Goal: Navigation & Orientation: Find specific page/section

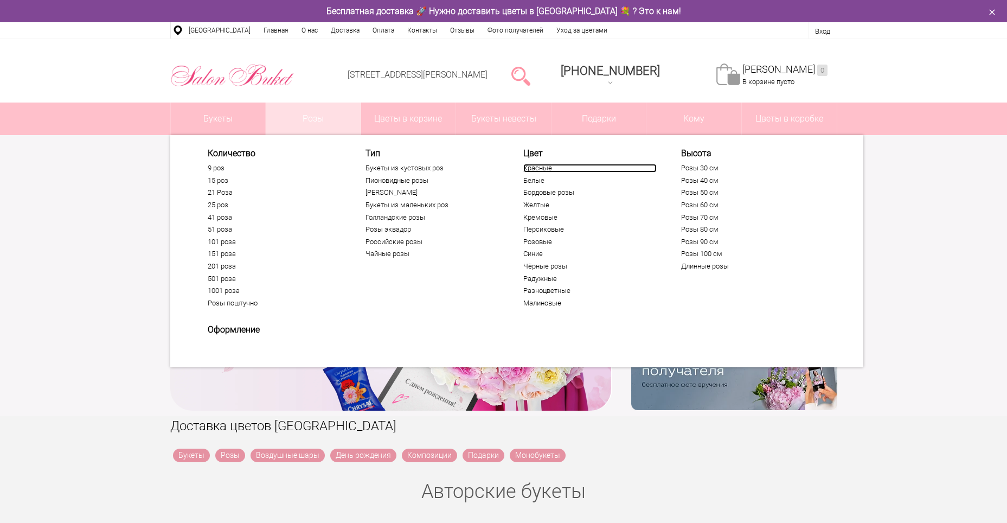
click at [543, 166] on link "Красные" at bounding box center [589, 168] width 133 height 9
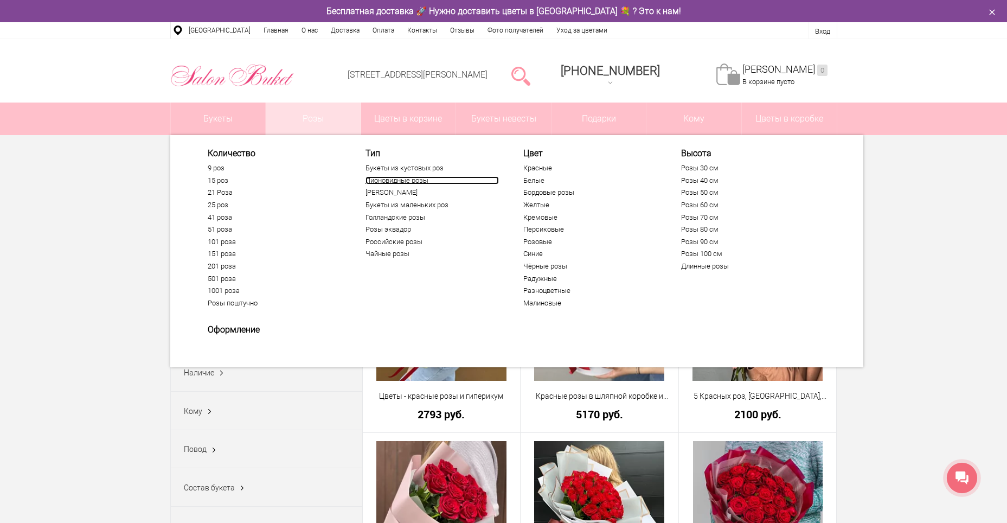
click at [412, 177] on link "Пионовидные розы" at bounding box center [431, 180] width 133 height 9
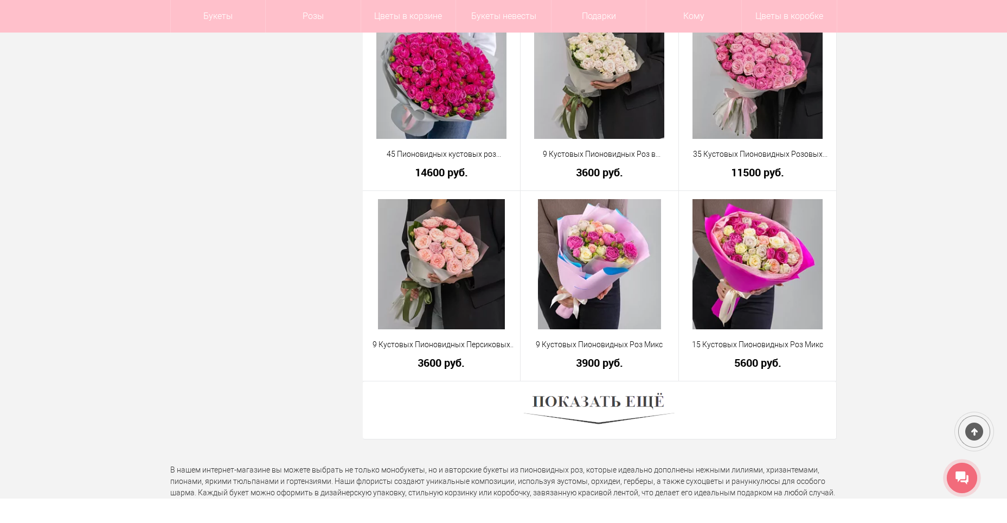
scroll to position [3036, 0]
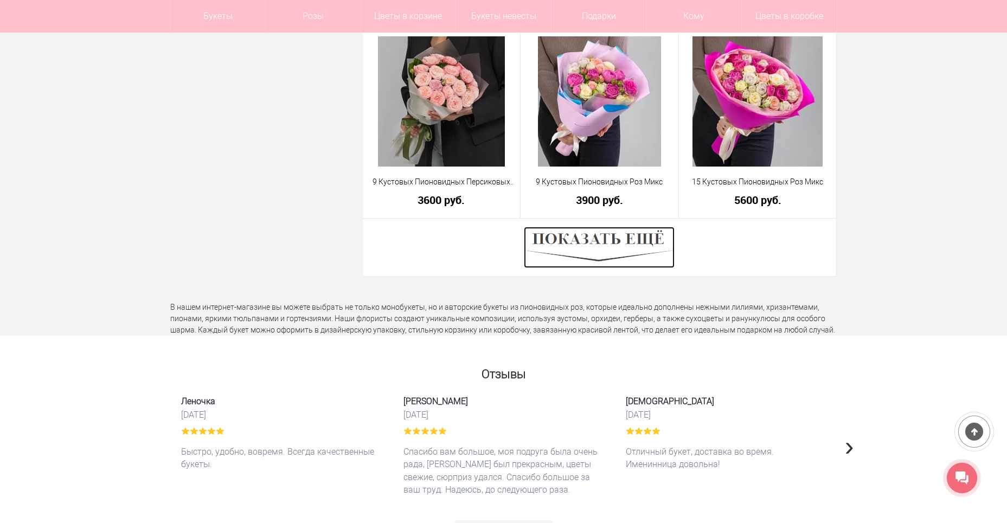
click at [646, 239] on img at bounding box center [599, 247] width 151 height 41
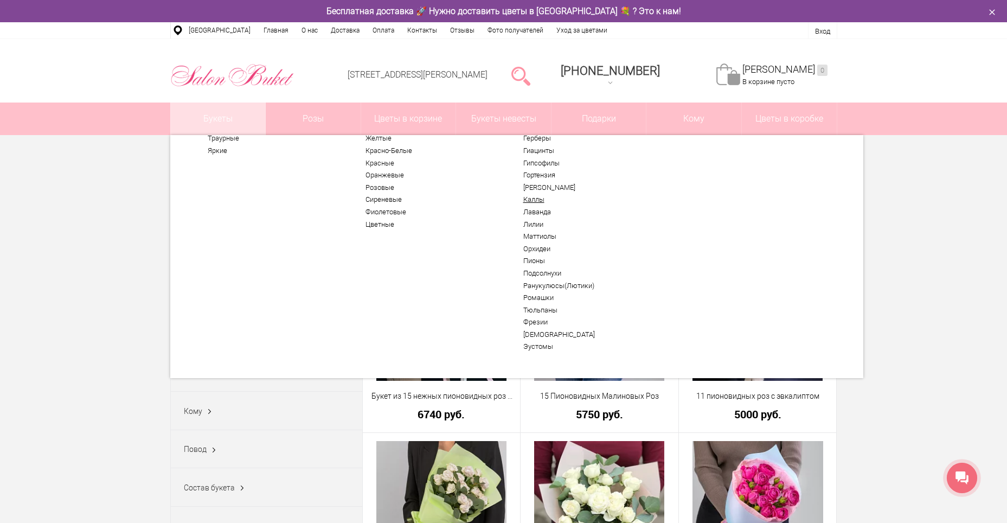
scroll to position [57, 0]
click at [547, 330] on link "[DEMOGRAPHIC_DATA]" at bounding box center [589, 331] width 133 height 9
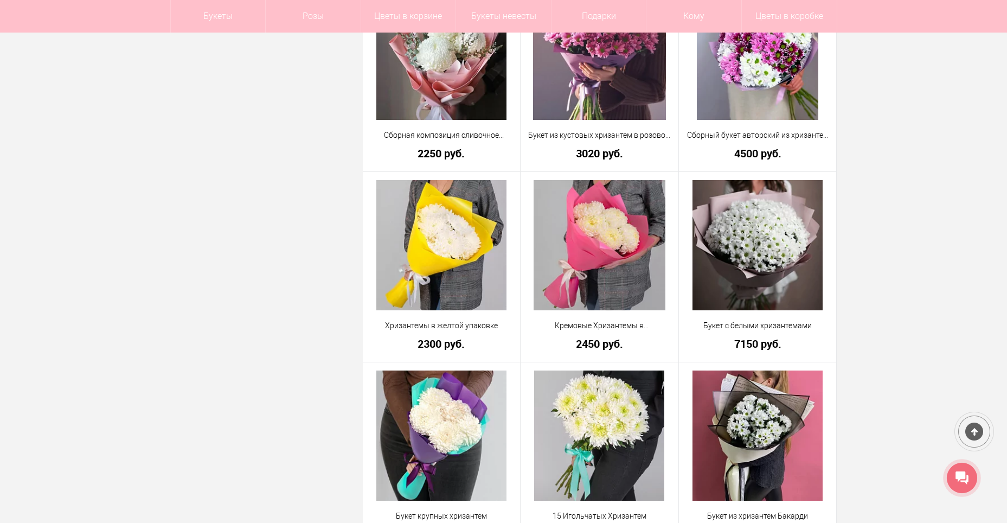
scroll to position [1844, 0]
